Goal: Find specific page/section: Find specific page/section

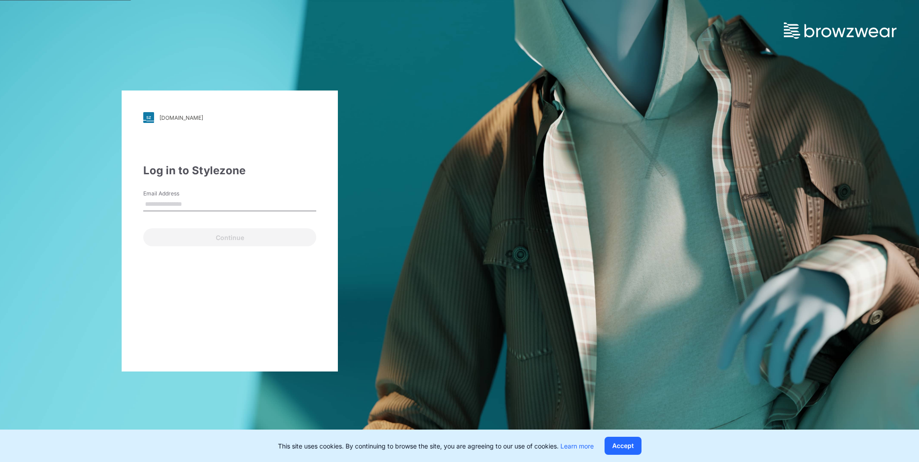
click at [156, 203] on input "Email Address" at bounding box center [229, 205] width 173 height 14
type input "**********"
click at [195, 233] on button "Continue" at bounding box center [229, 237] width 173 height 18
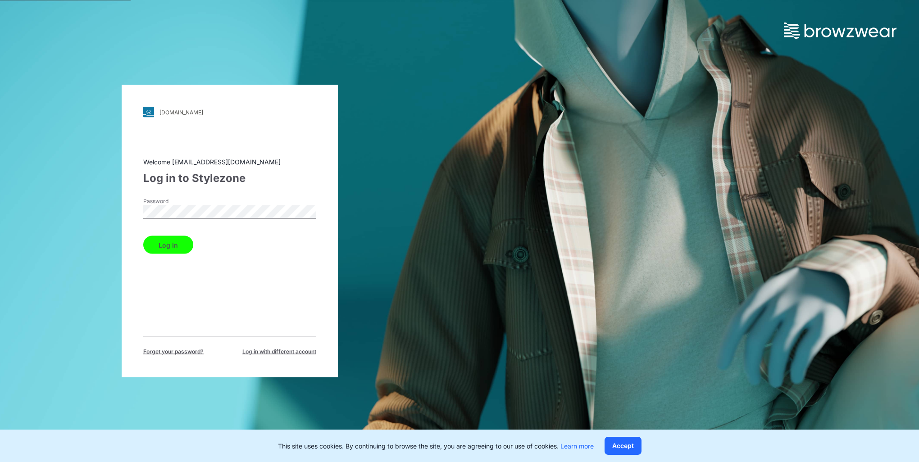
click at [160, 246] on button "Log in" at bounding box center [168, 245] width 50 height 18
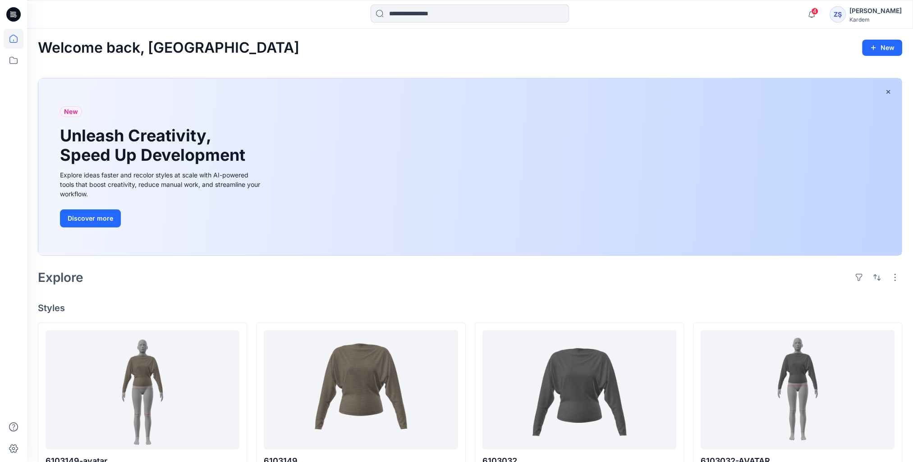
click at [13, 17] on icon at bounding box center [13, 14] width 14 height 14
click at [12, 62] on icon at bounding box center [14, 60] width 20 height 20
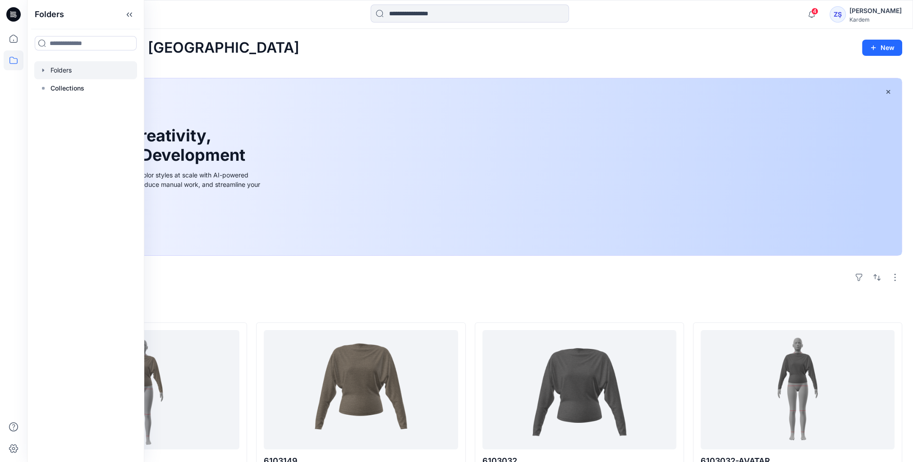
click at [59, 68] on div at bounding box center [85, 70] width 103 height 18
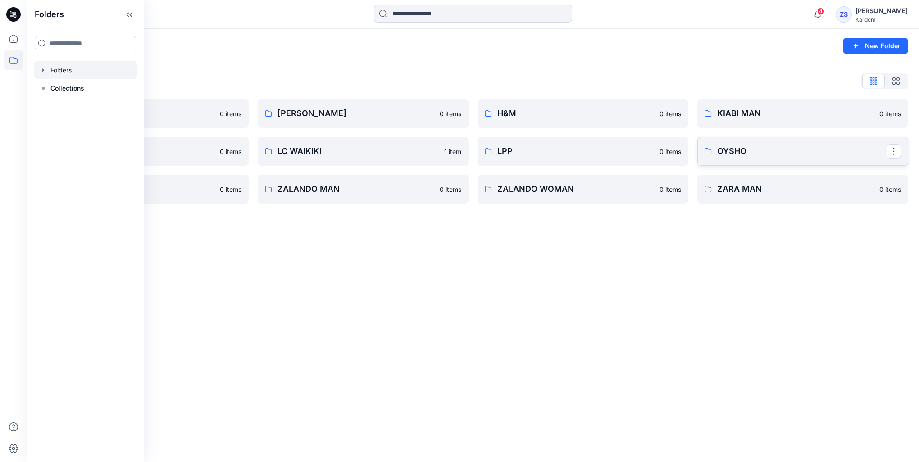
click at [742, 152] on p "OYSHO" at bounding box center [801, 151] width 169 height 13
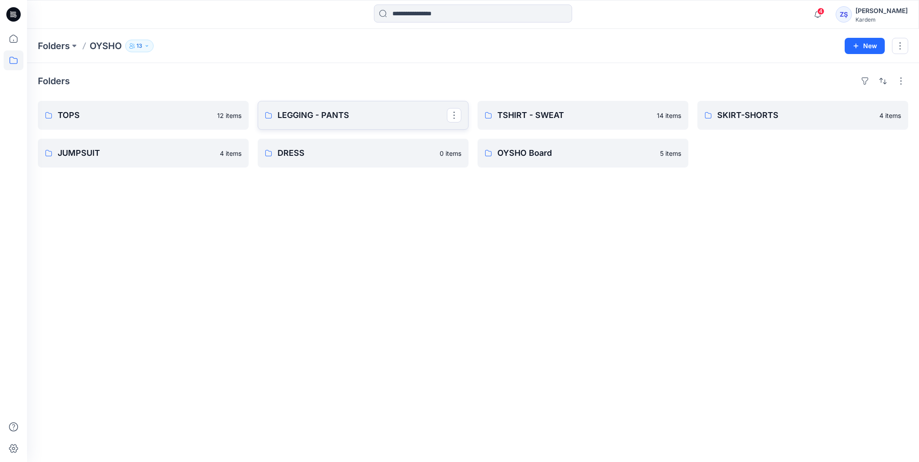
click at [344, 120] on p "LEGGING - PANTS" at bounding box center [362, 115] width 169 height 13
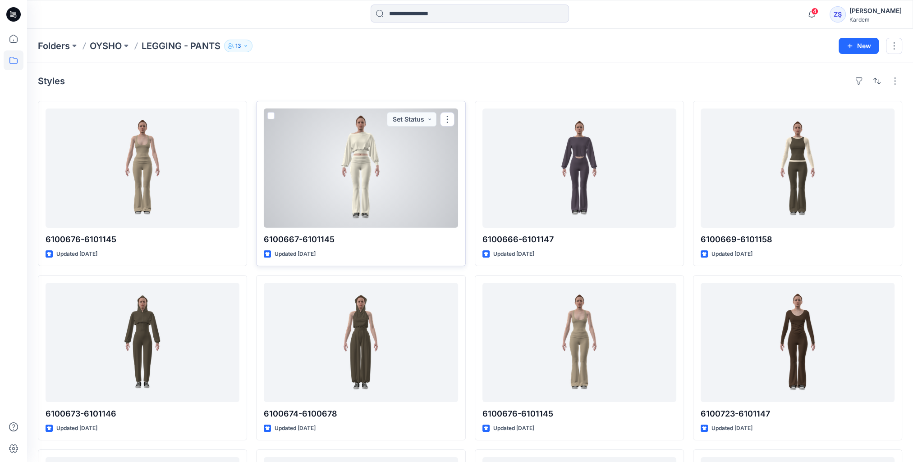
scroll to position [90, 0]
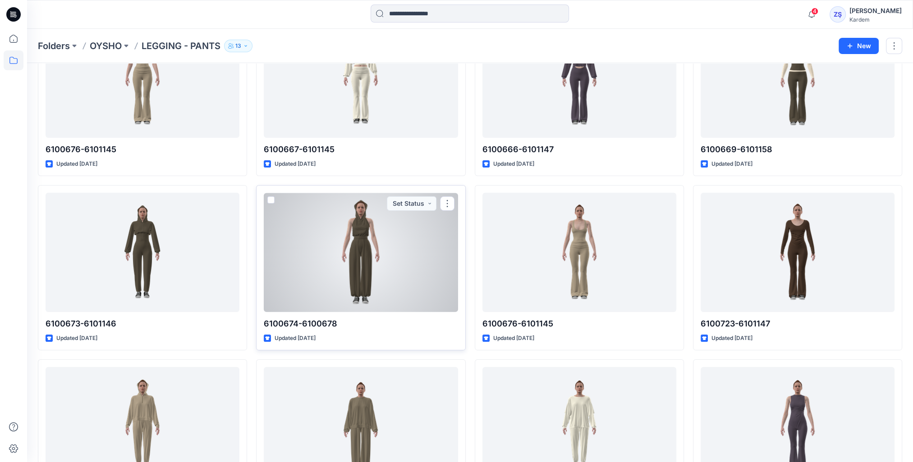
click at [335, 251] on div at bounding box center [361, 252] width 194 height 119
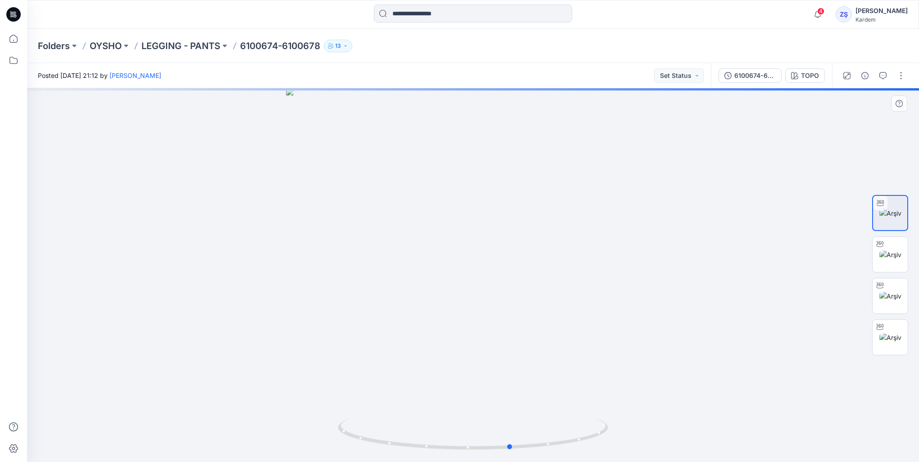
drag, startPoint x: 513, startPoint y: 329, endPoint x: 556, endPoint y: 213, distance: 123.7
click at [556, 213] on div at bounding box center [473, 275] width 892 height 374
click at [888, 256] on img at bounding box center [891, 254] width 22 height 9
drag, startPoint x: 474, startPoint y: 337, endPoint x: 459, endPoint y: 325, distance: 19.0
click at [459, 325] on div at bounding box center [473, 275] width 892 height 374
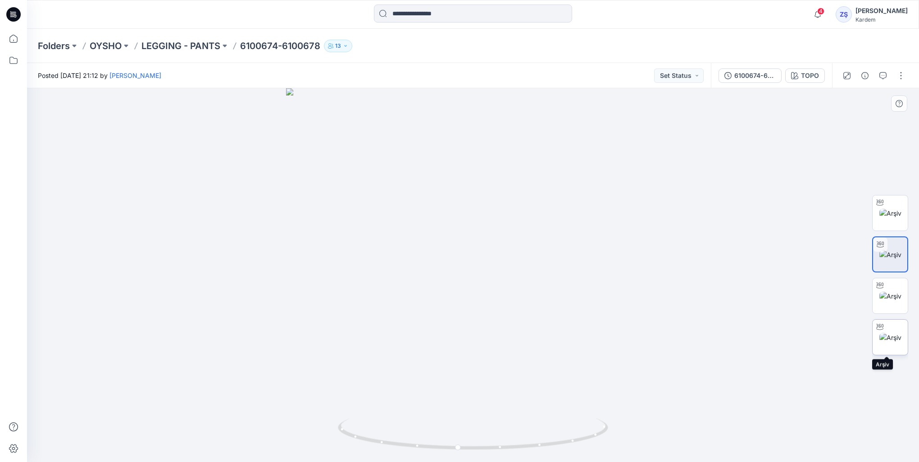
click at [886, 333] on div at bounding box center [880, 327] width 14 height 14
drag, startPoint x: 391, startPoint y: 364, endPoint x: 268, endPoint y: 346, distance: 124.4
click at [268, 346] on div at bounding box center [473, 275] width 892 height 374
drag, startPoint x: 372, startPoint y: 194, endPoint x: 608, endPoint y: 191, distance: 236.1
click at [608, 191] on div at bounding box center [473, 275] width 892 height 374
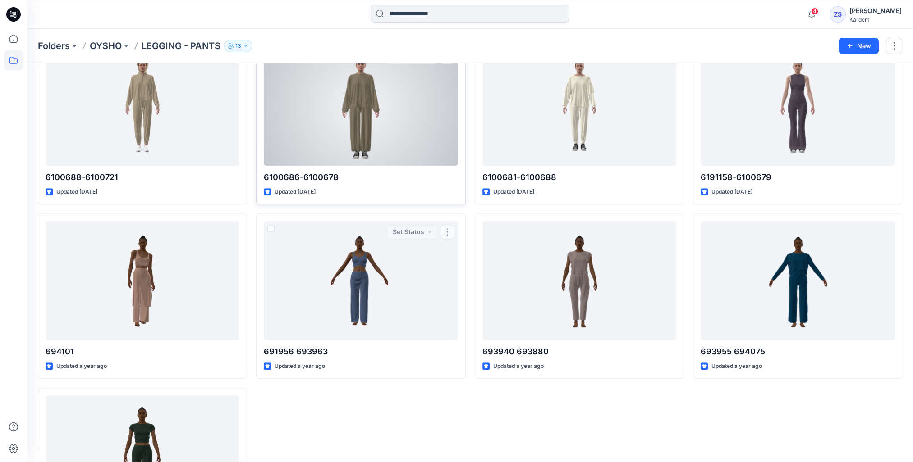
scroll to position [331, 0]
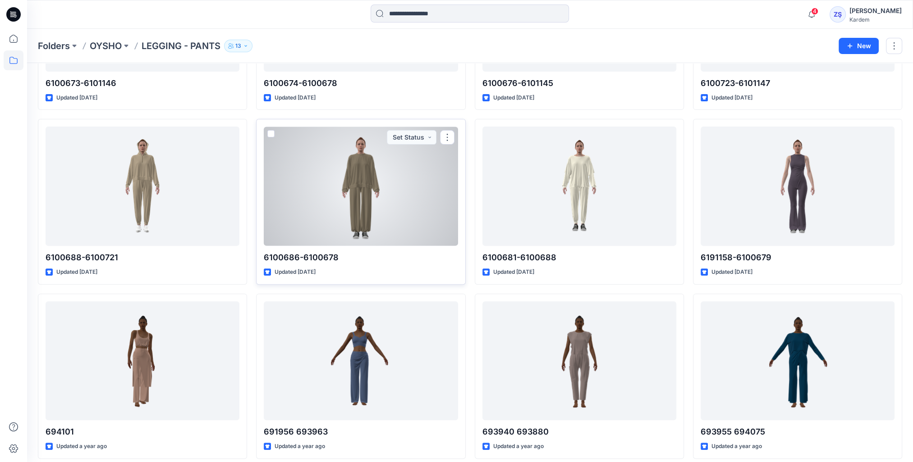
click at [326, 176] on div at bounding box center [361, 186] width 194 height 119
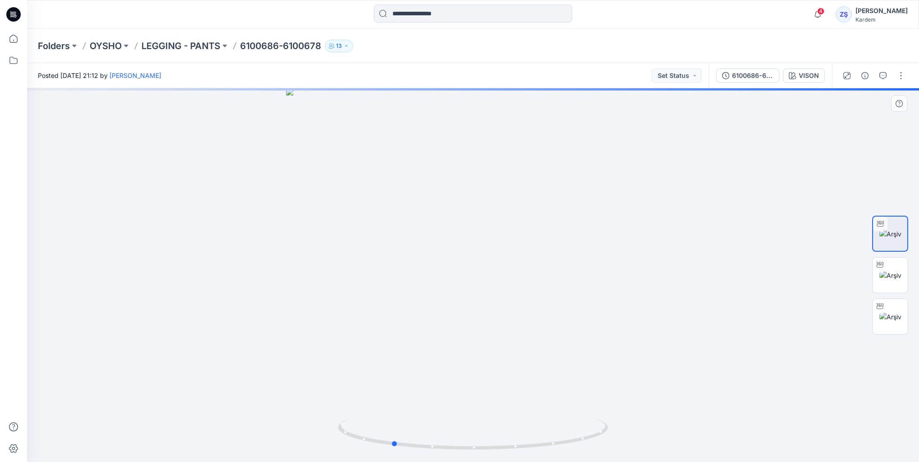
drag, startPoint x: 434, startPoint y: 268, endPoint x: 689, endPoint y: 246, distance: 255.5
click at [689, 246] on div at bounding box center [473, 275] width 892 height 374
click at [746, 79] on div "6100686-6100678" at bounding box center [752, 76] width 41 height 10
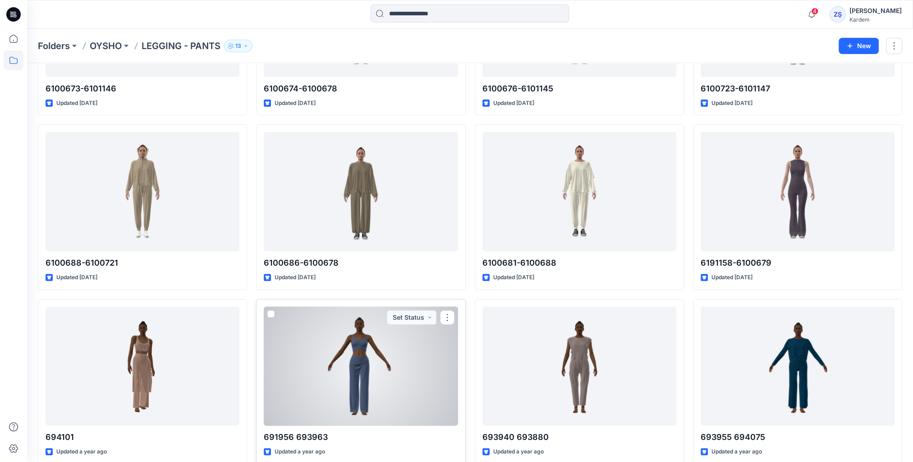
scroll to position [242, 0]
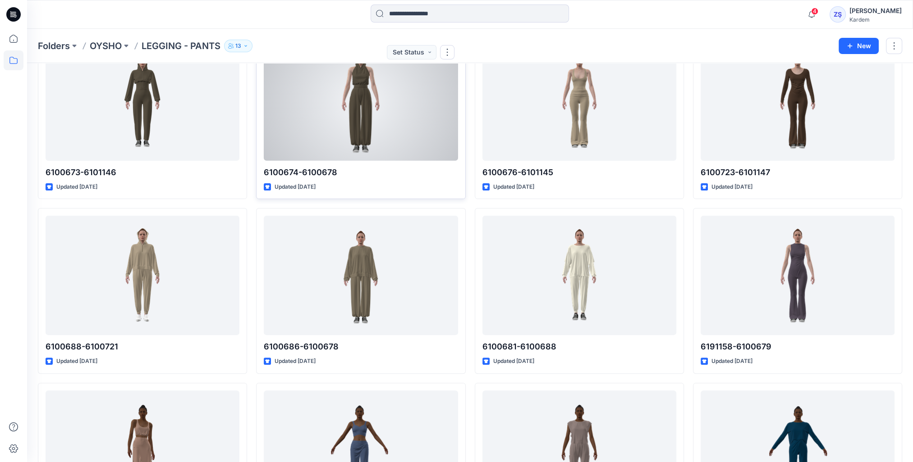
click at [341, 139] on div at bounding box center [361, 100] width 194 height 119
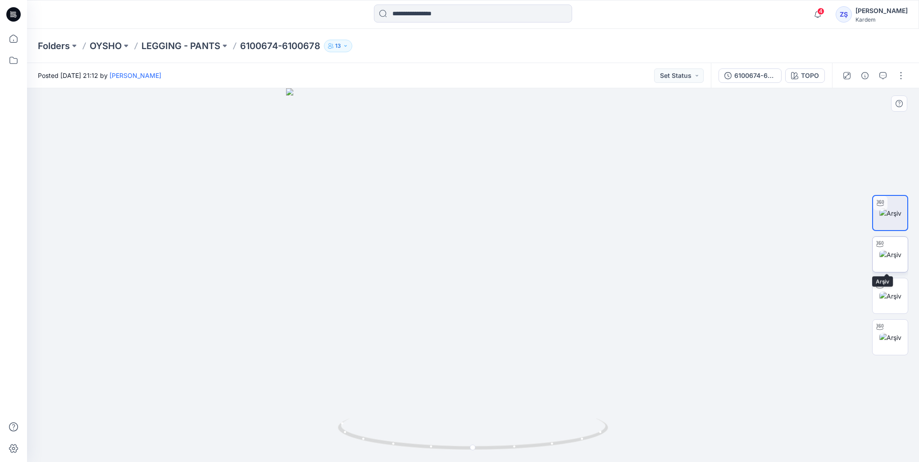
click at [885, 251] on div at bounding box center [880, 244] width 14 height 14
click at [881, 292] on div at bounding box center [880, 285] width 14 height 14
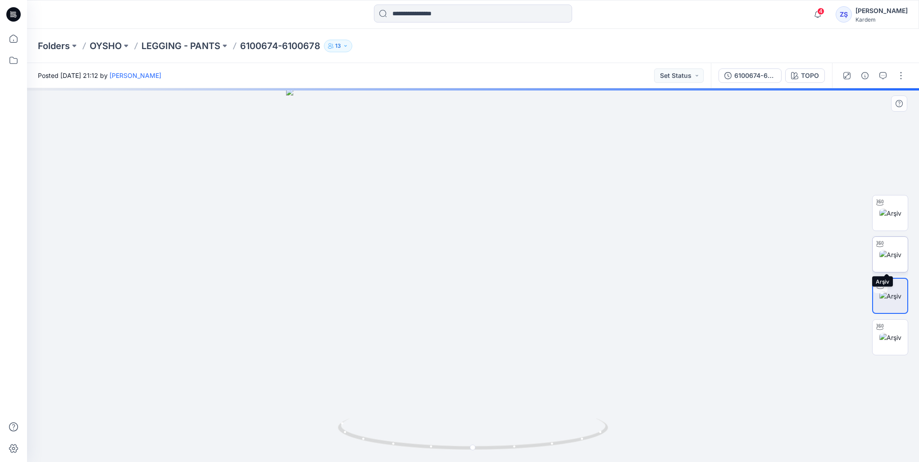
click at [887, 250] on img at bounding box center [891, 254] width 22 height 9
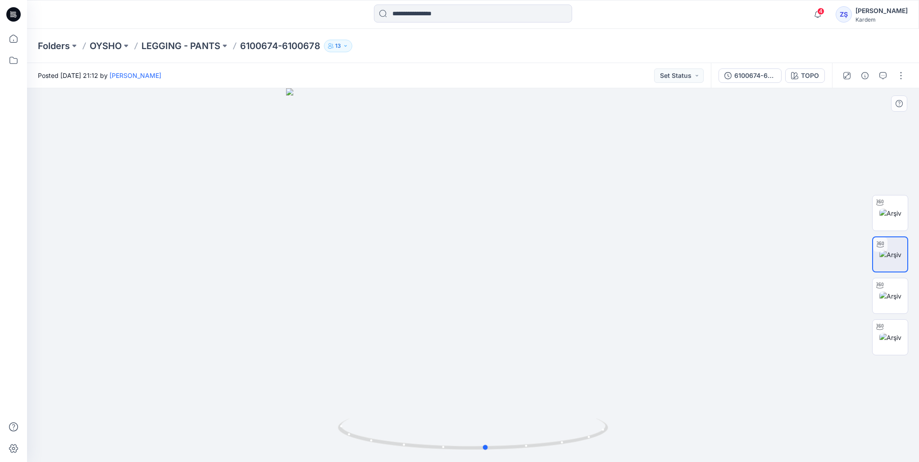
drag, startPoint x: 493, startPoint y: 256, endPoint x: 529, endPoint y: 264, distance: 37.8
click at [529, 264] on div at bounding box center [473, 275] width 892 height 374
drag, startPoint x: 502, startPoint y: 284, endPoint x: 433, endPoint y: 275, distance: 68.7
click at [433, 275] on div at bounding box center [473, 275] width 892 height 374
drag, startPoint x: 477, startPoint y: 301, endPoint x: 723, endPoint y: 258, distance: 249.9
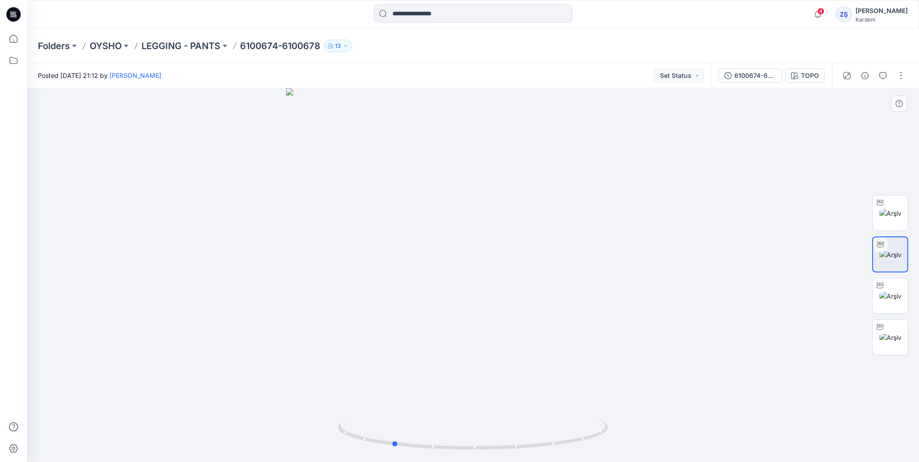
click at [723, 258] on div at bounding box center [473, 275] width 892 height 374
drag, startPoint x: 329, startPoint y: 255, endPoint x: 595, endPoint y: 269, distance: 265.8
click at [595, 269] on div at bounding box center [473, 275] width 892 height 374
